Goal: Task Accomplishment & Management: Use online tool/utility

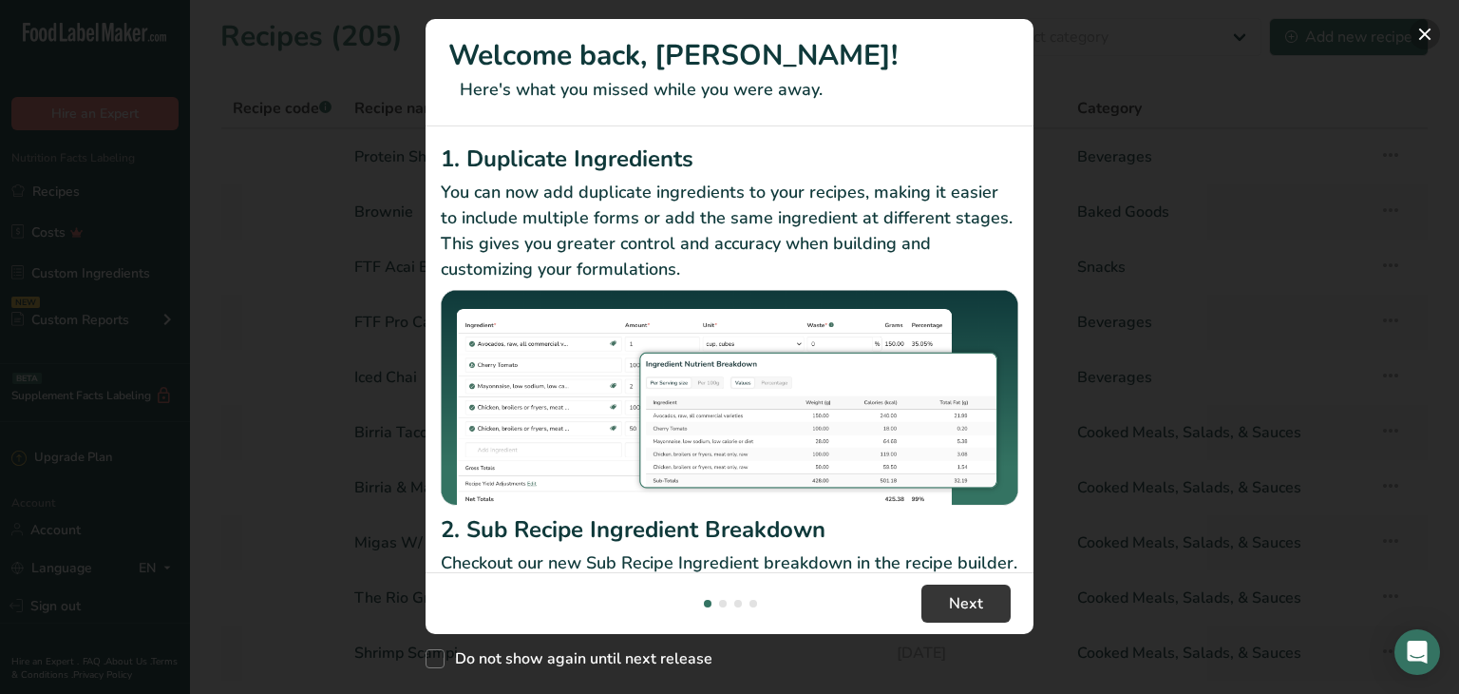
click at [1425, 30] on button "New Features" at bounding box center [1425, 34] width 30 height 30
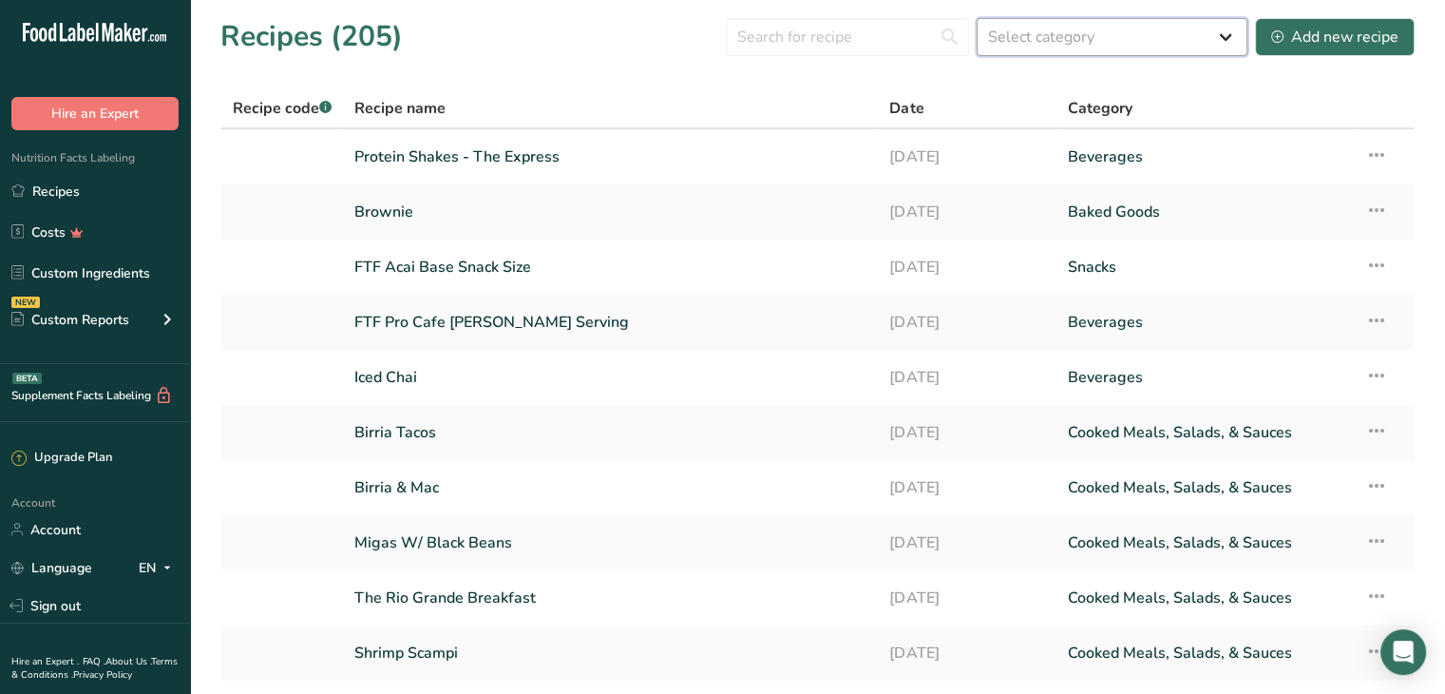
click at [1097, 31] on select "Select category All Baked Goods [GEOGRAPHIC_DATA] Confectionery Cooked Meals, S…" at bounding box center [1112, 37] width 271 height 38
select select "4"
click at [978, 18] on select "Select category All Baked Goods [GEOGRAPHIC_DATA] Confectionery Cooked Meals, S…" at bounding box center [1112, 37] width 271 height 38
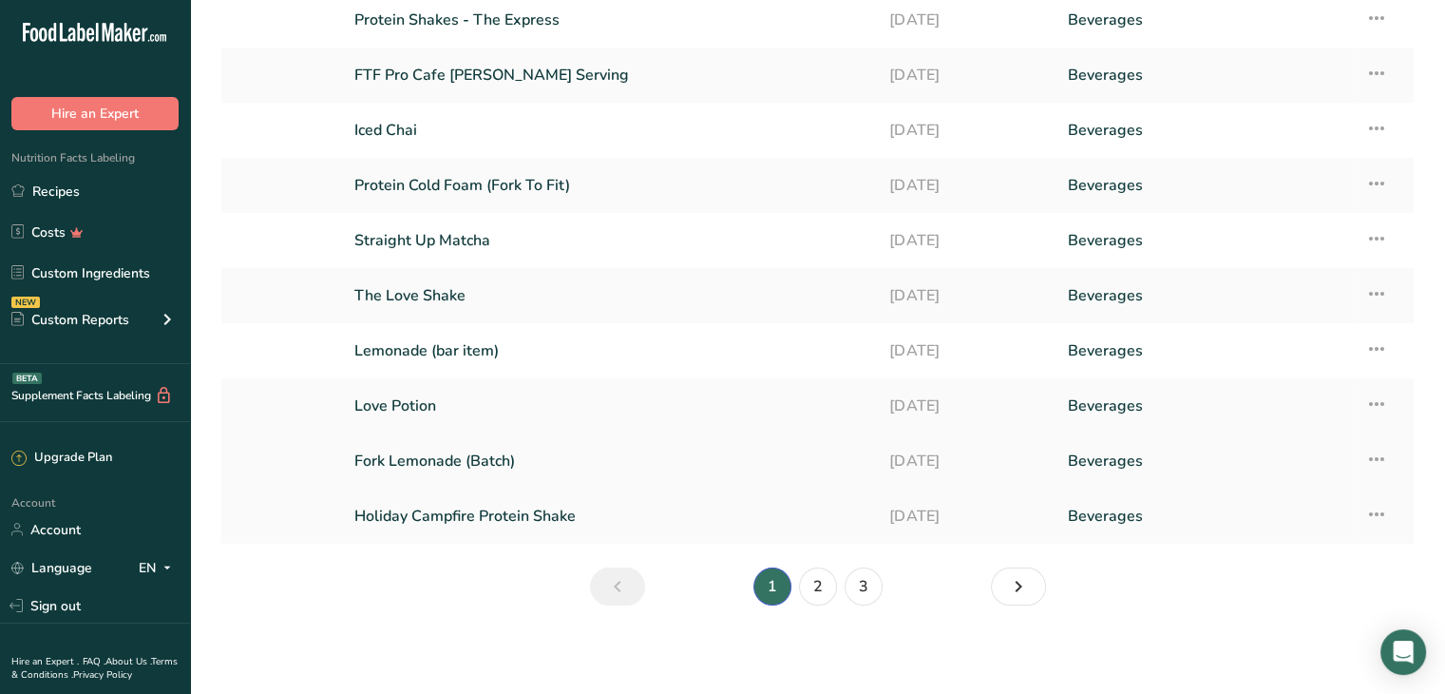
scroll to position [139, 0]
click at [816, 590] on link "2" at bounding box center [818, 584] width 38 height 38
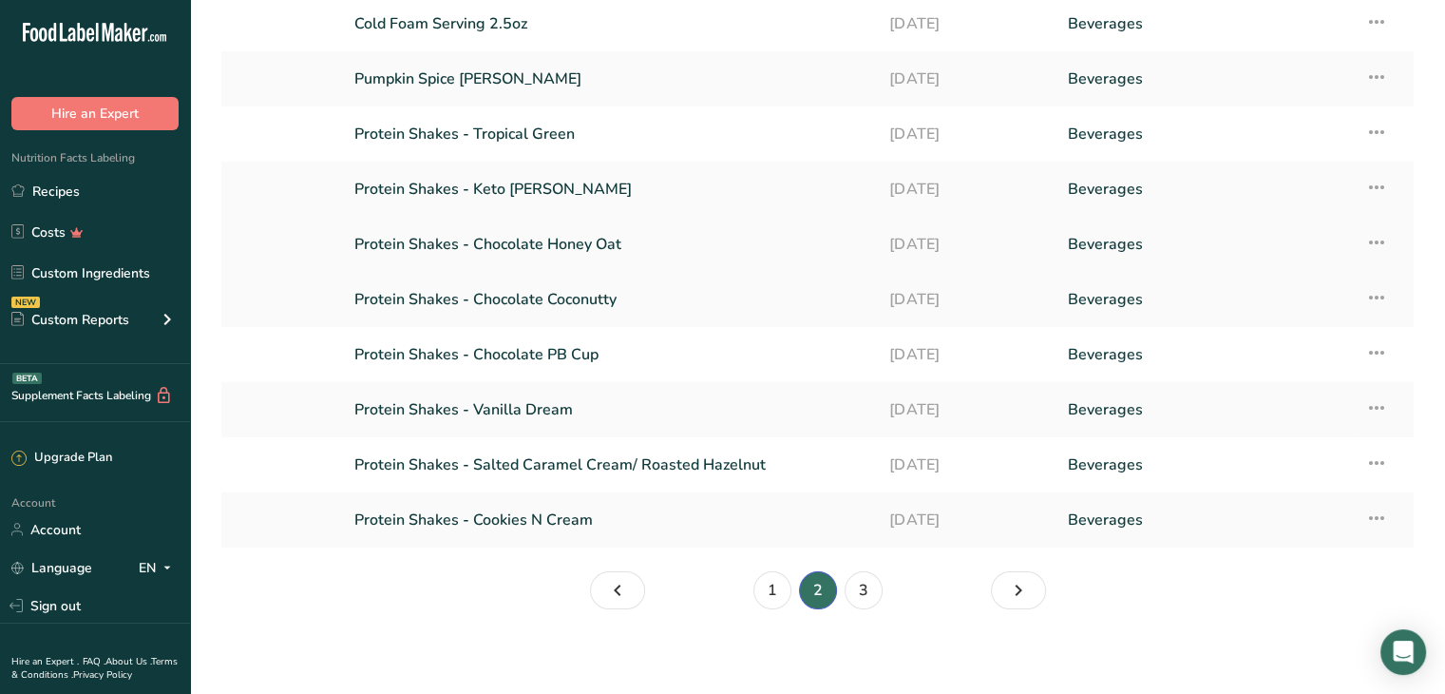
scroll to position [139, 0]
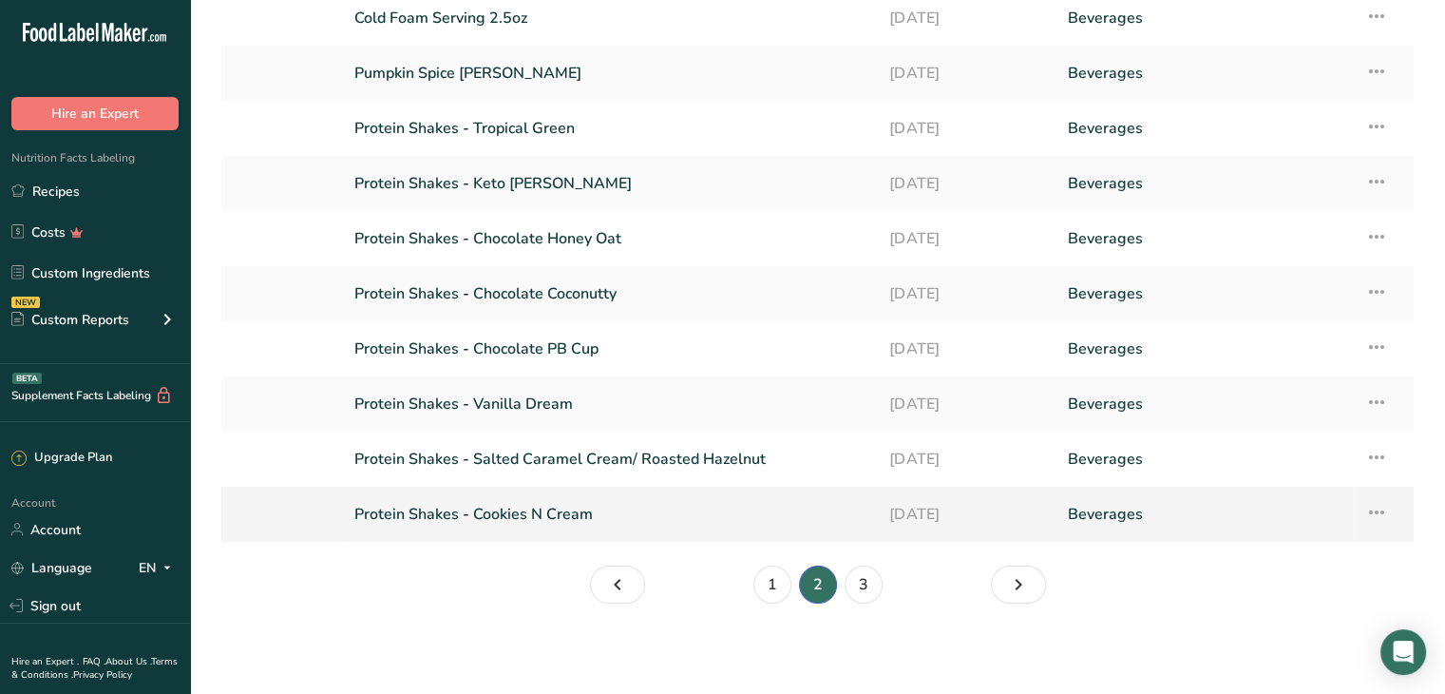
click at [513, 509] on link "Protein Shakes - Cookies N Cream" at bounding box center [610, 514] width 512 height 40
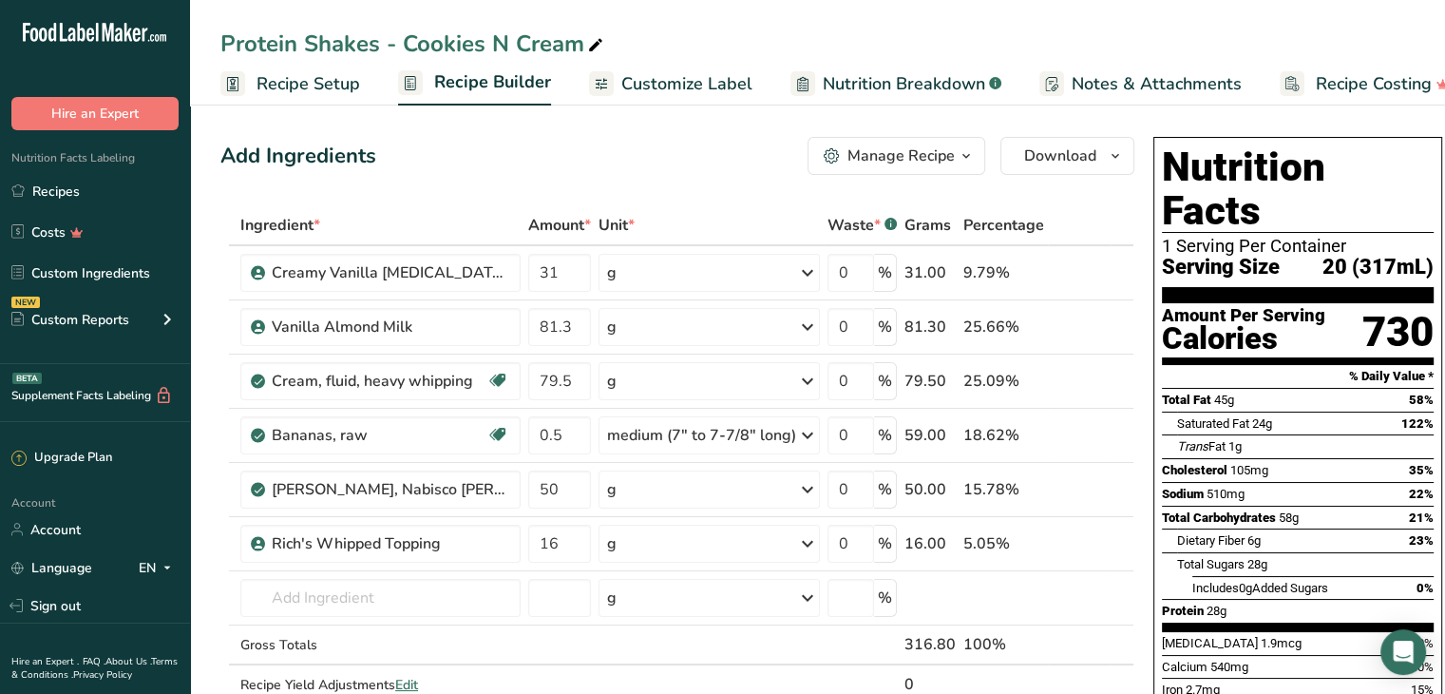
click at [476, 148] on div "Add Ingredients Manage Recipe Delete Recipe Duplicate Recipe Scale Recipe Save …" at bounding box center [677, 156] width 914 height 38
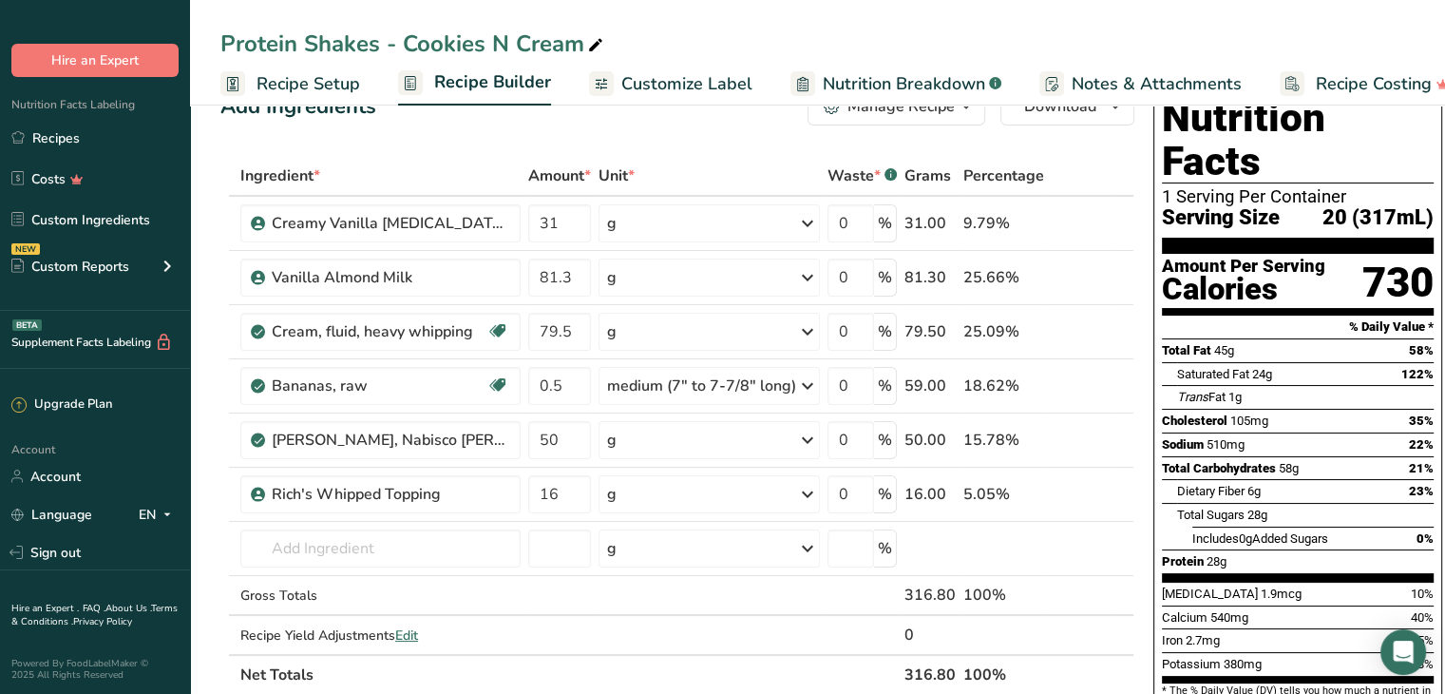
scroll to position [95, 0]
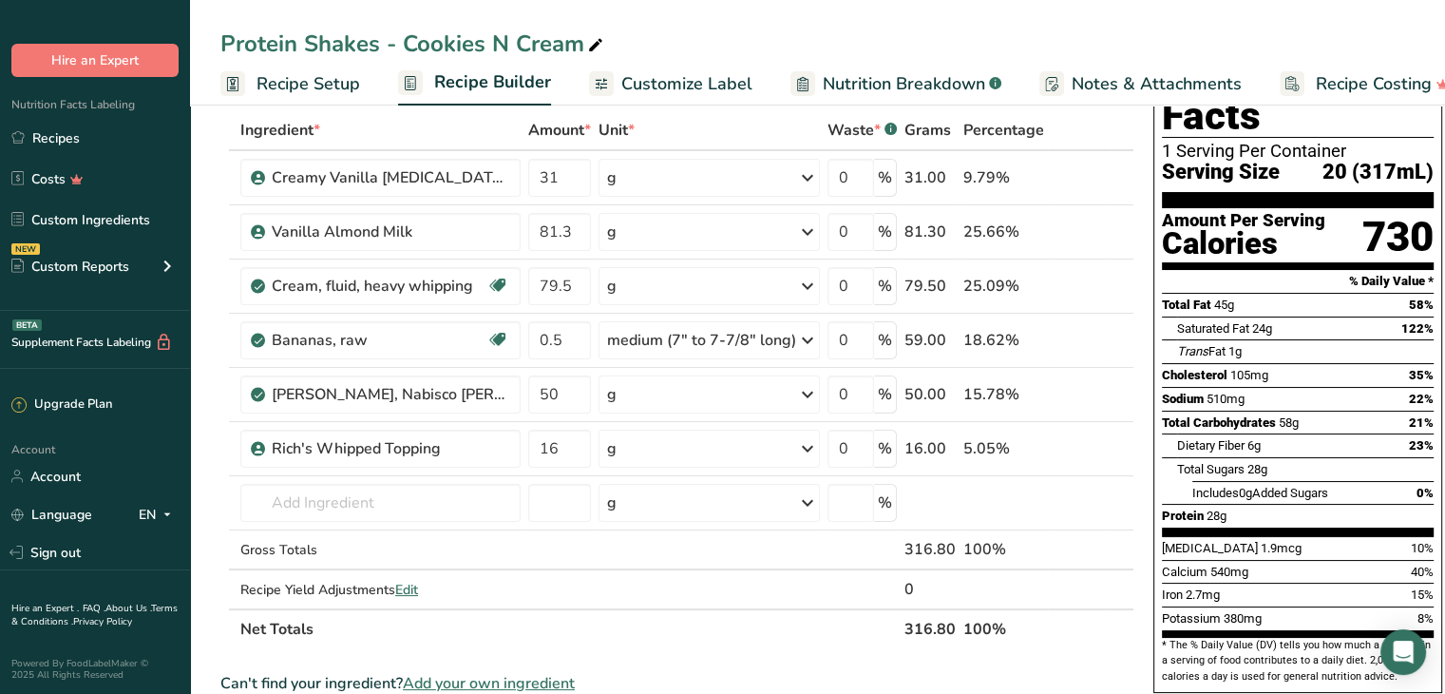
click at [793, 35] on div "Protein Shakes - Cookies N Cream" at bounding box center [817, 44] width 1255 height 34
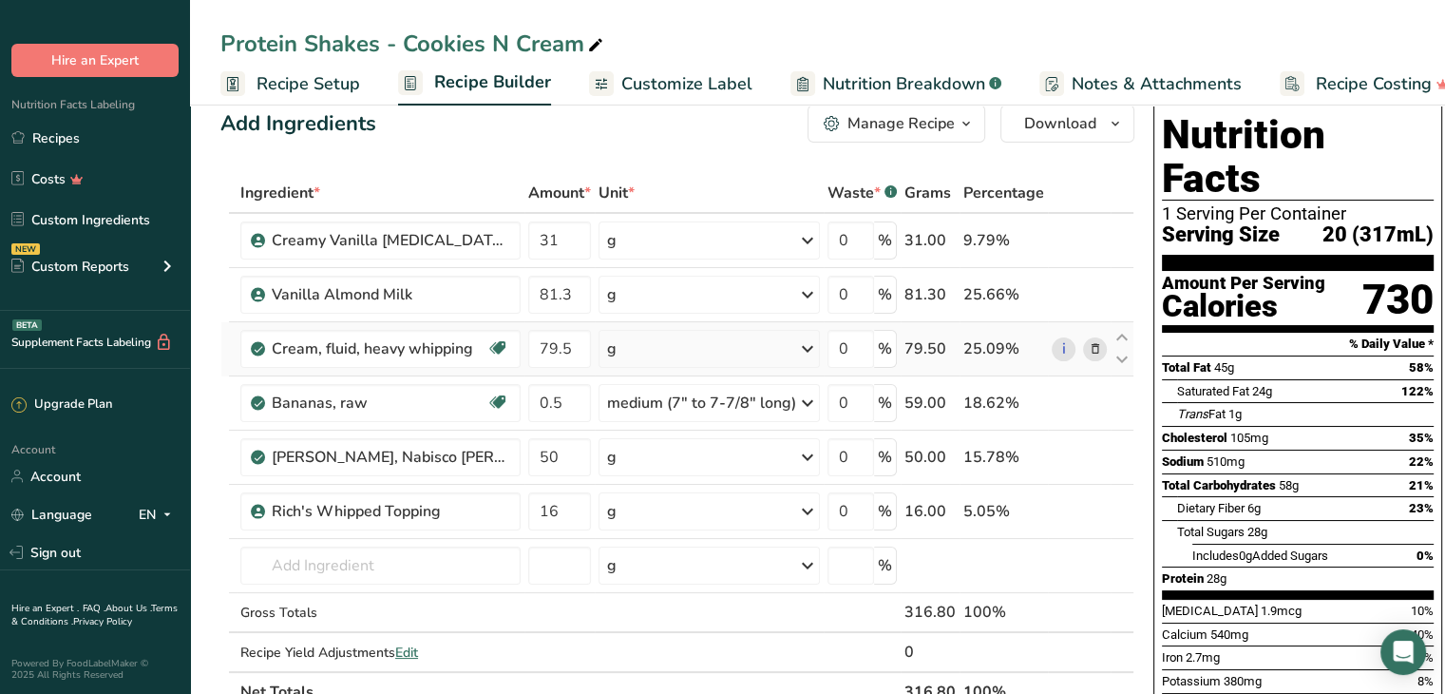
scroll to position [0, 0]
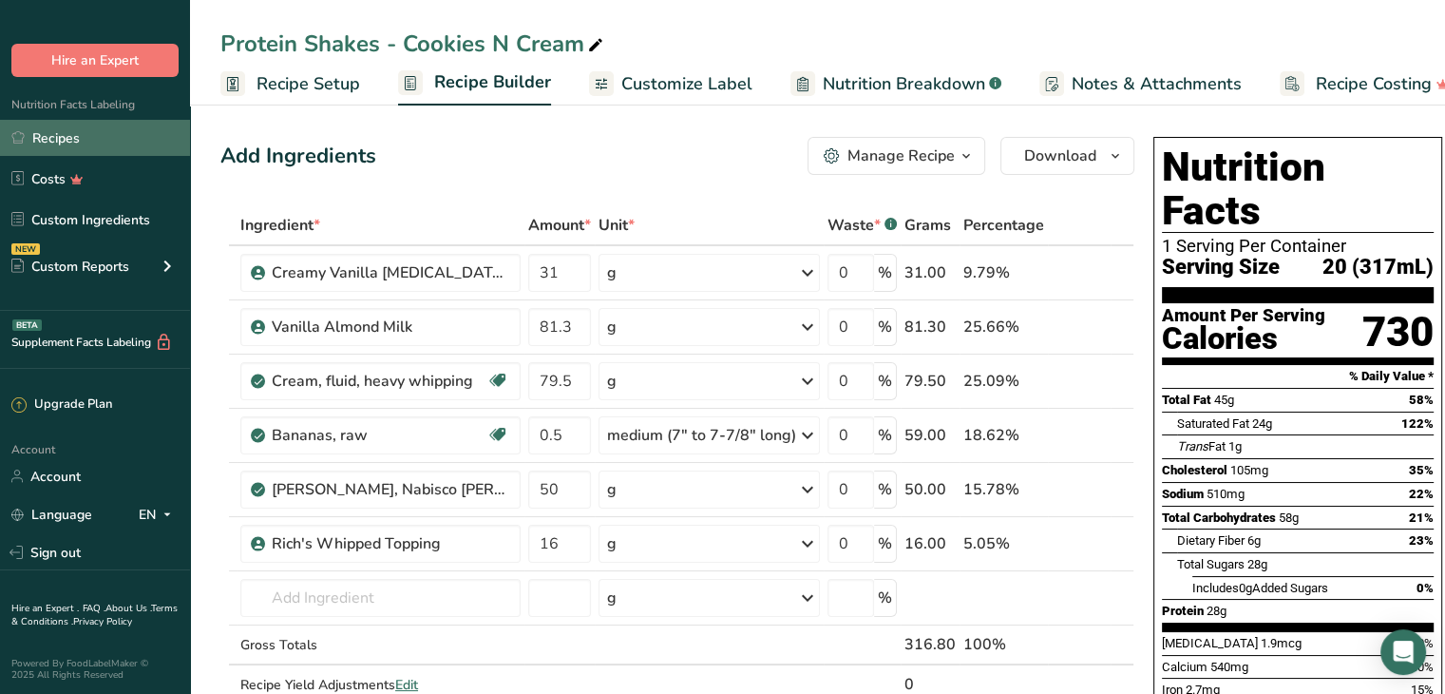
click at [76, 138] on link "Recipes" at bounding box center [95, 138] width 190 height 36
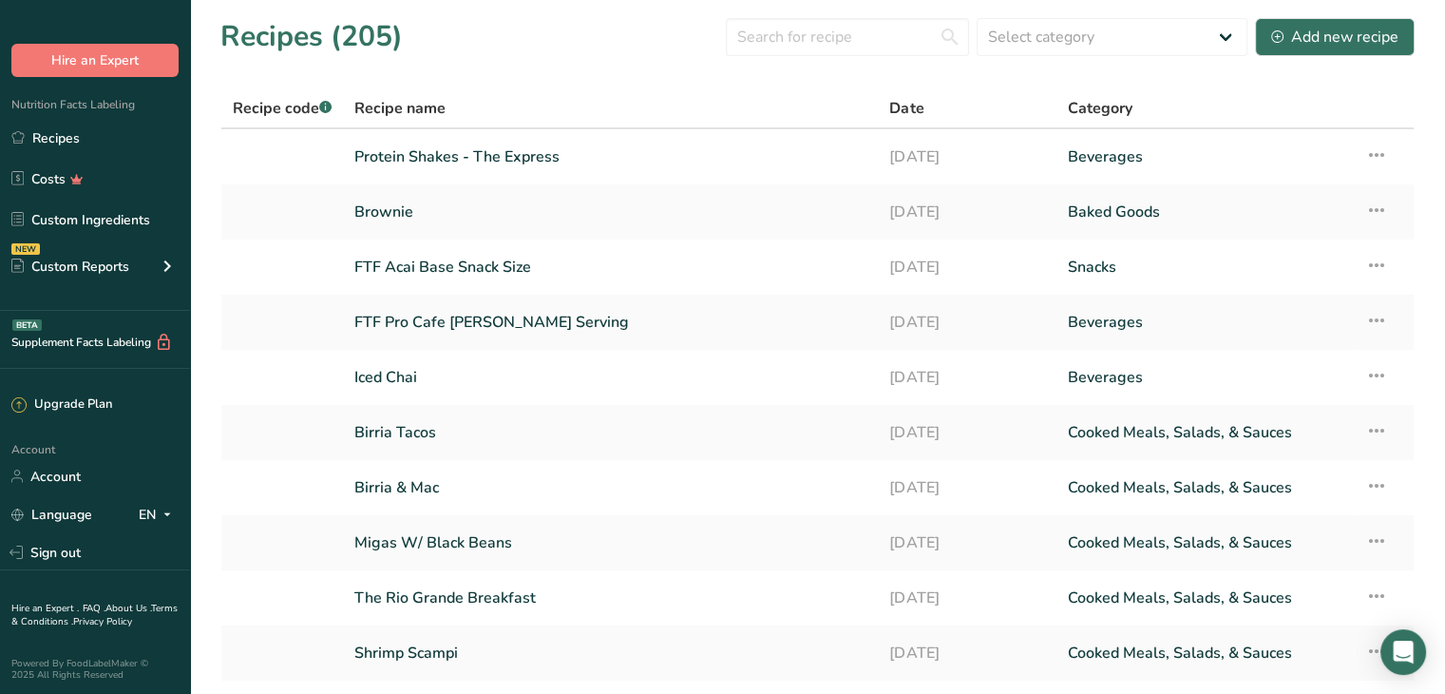
click at [486, 31] on div "Recipes (205) Select category All Baked Goods [GEOGRAPHIC_DATA] Confectionery C…" at bounding box center [817, 36] width 1194 height 43
click at [1391, 91] on th at bounding box center [1384, 109] width 60 height 40
